Goal: Information Seeking & Learning: Learn about a topic

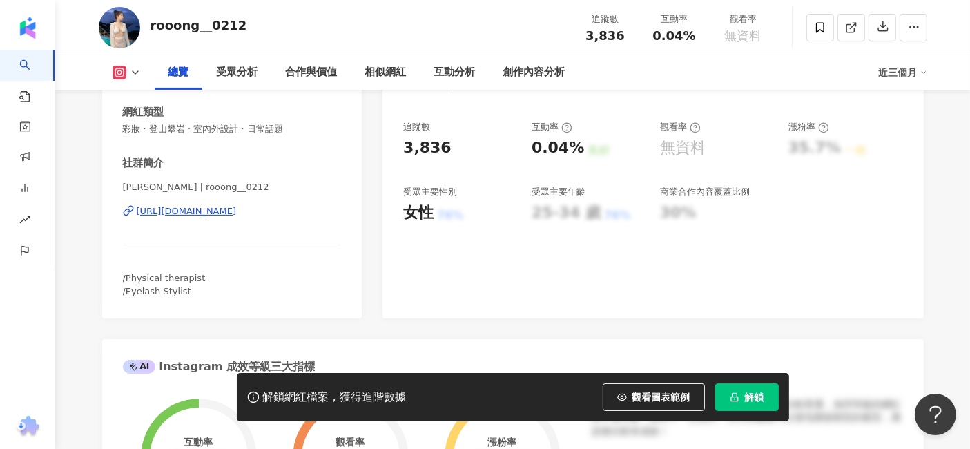
scroll to position [230, 0]
click at [237, 214] on div "https://www.instagram.com/rooong__0212/" at bounding box center [187, 211] width 100 height 12
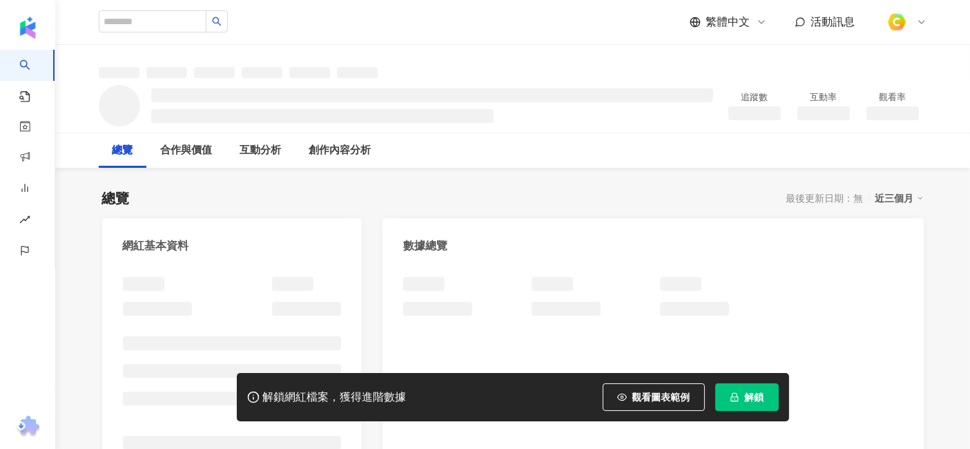
click at [569, 190] on div "總覽 最後更新日期：無 近三個月" at bounding box center [513, 198] width 822 height 19
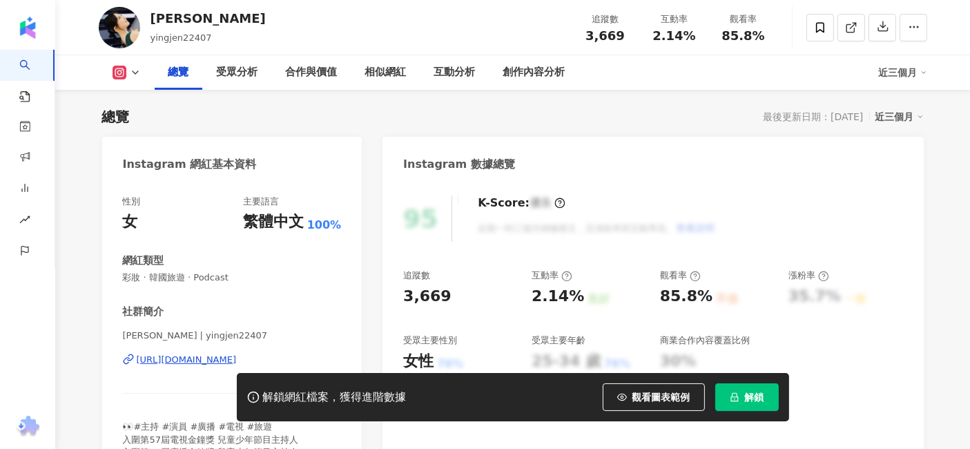
scroll to position [307, 0]
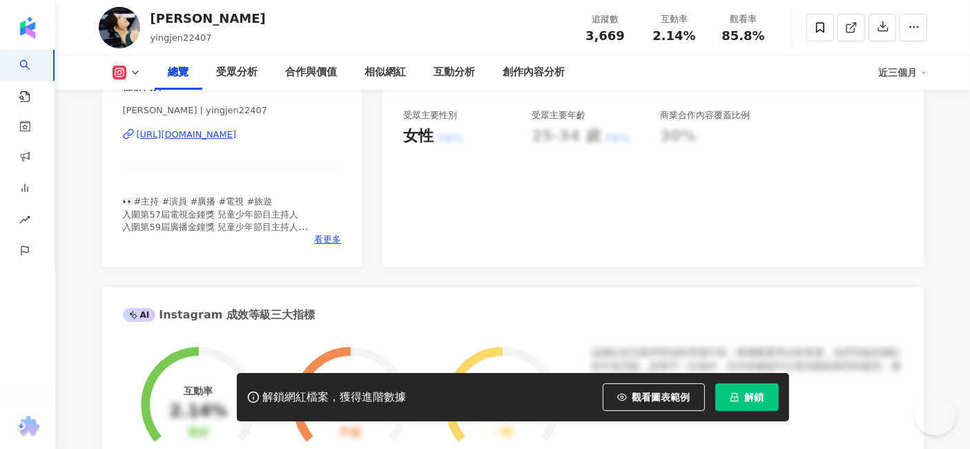
click at [237, 132] on div "https://www.instagram.com/yingjen22407/" at bounding box center [187, 134] width 100 height 12
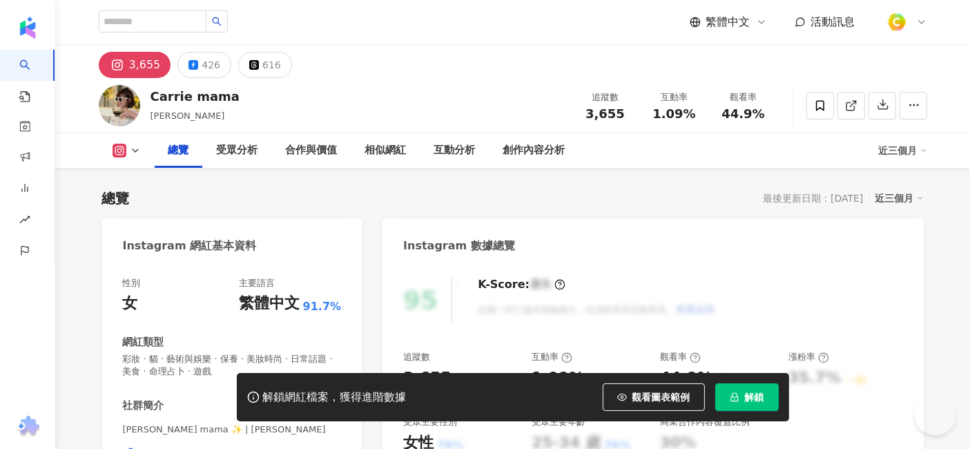
scroll to position [307, 0]
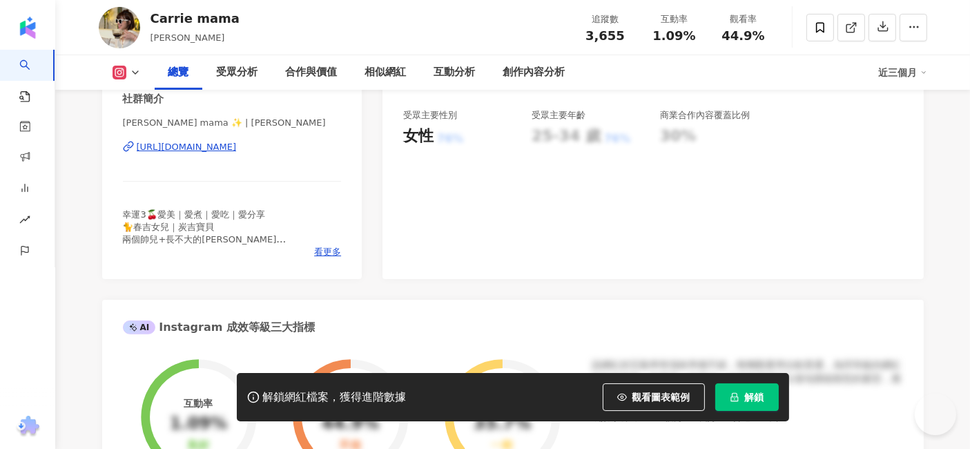
click at [237, 147] on div "https://www.instagram.com/carrie_mama/" at bounding box center [187, 147] width 100 height 12
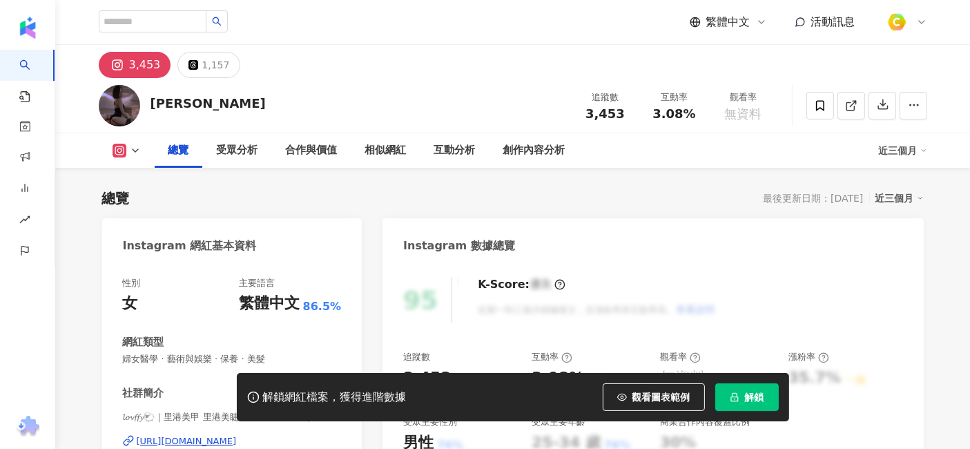
scroll to position [307, 0]
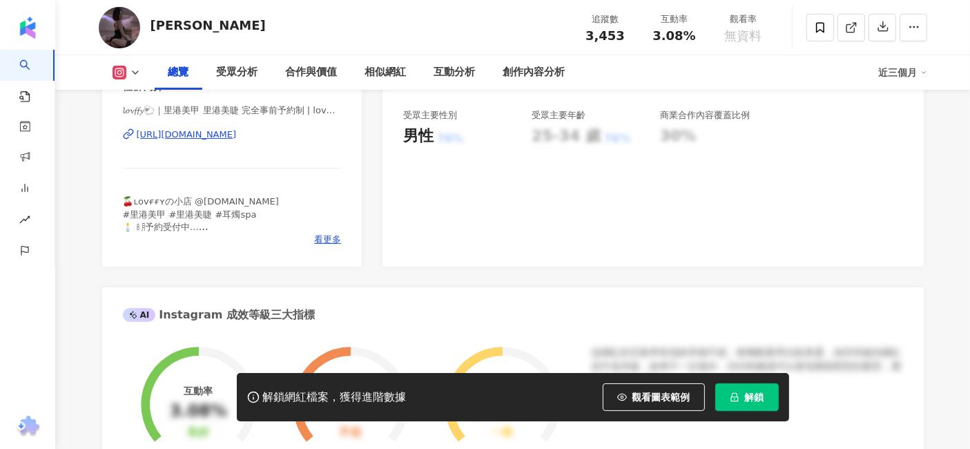
click at [237, 128] on div "[URL][DOMAIN_NAME]" at bounding box center [187, 134] width 100 height 12
click at [237, 135] on div "[URL][DOMAIN_NAME]" at bounding box center [187, 134] width 100 height 12
